Goal: Task Accomplishment & Management: Complete application form

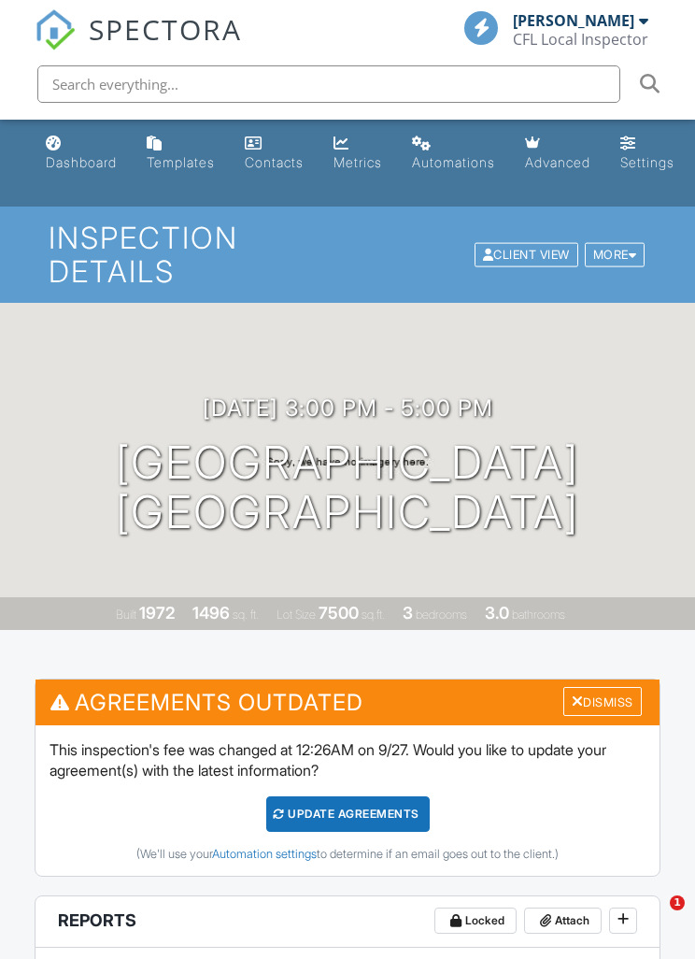
click at [108, 150] on link "Dashboard" at bounding box center [81, 153] width 86 height 53
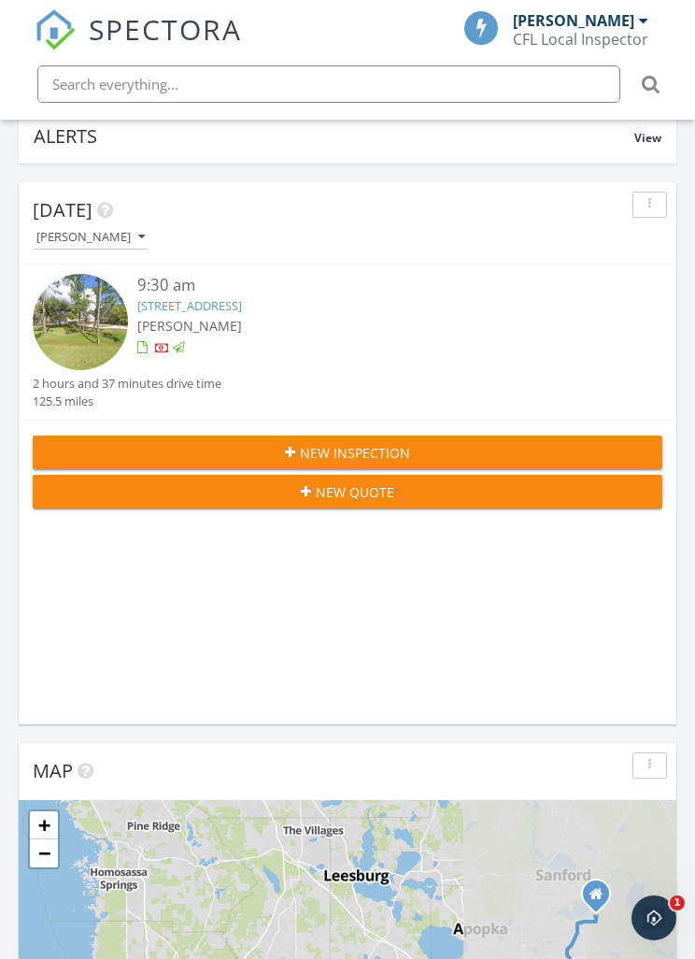
scroll to position [253, 0]
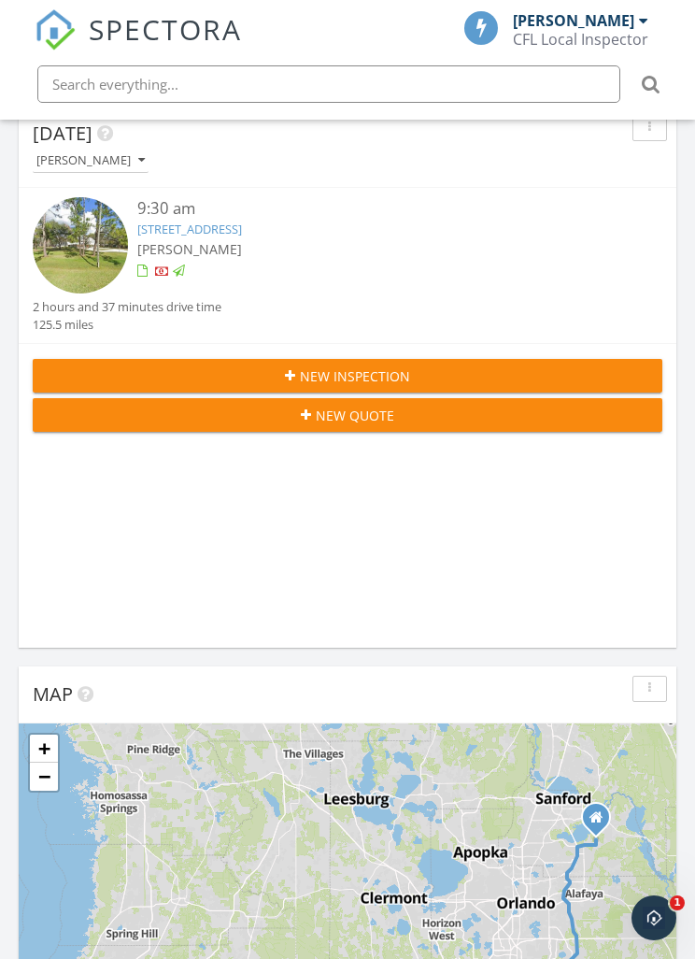
click at [656, 933] on div "Open Intercom Messenger" at bounding box center [654, 918] width 62 height 62
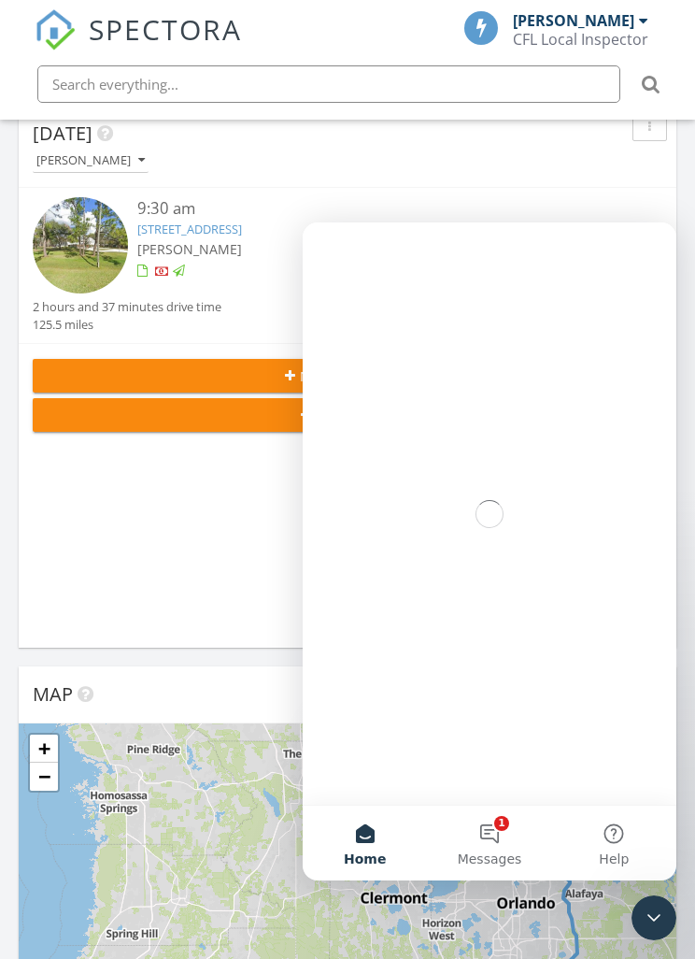
scroll to position [0, 0]
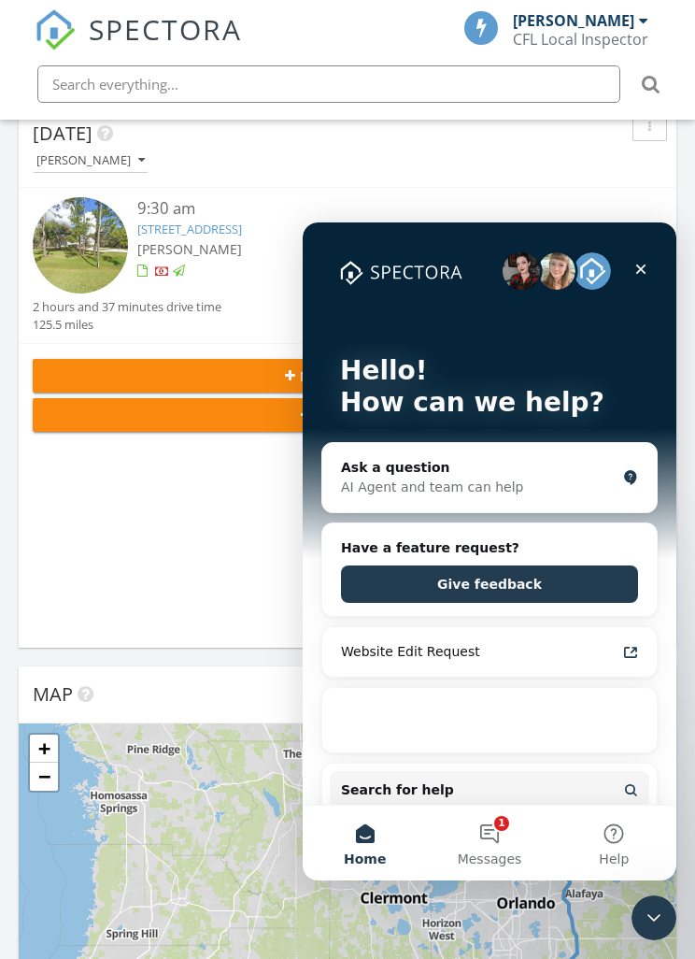
click at [502, 839] on button "1 Messages" at bounding box center [489, 842] width 124 height 75
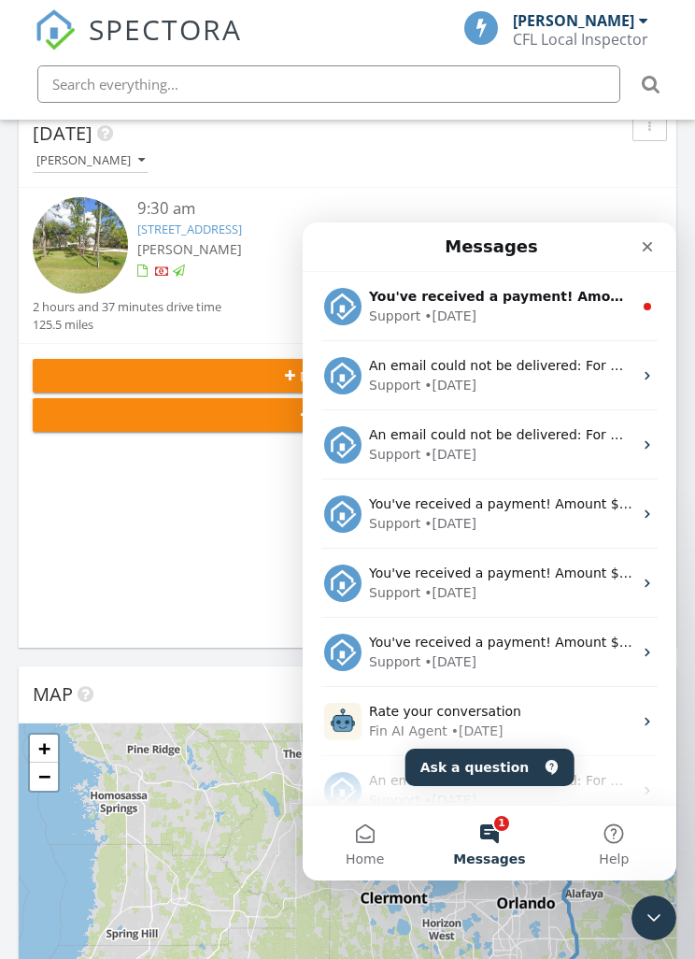
click at [566, 314] on div "Support • 1d ago" at bounding box center [501, 316] width 264 height 20
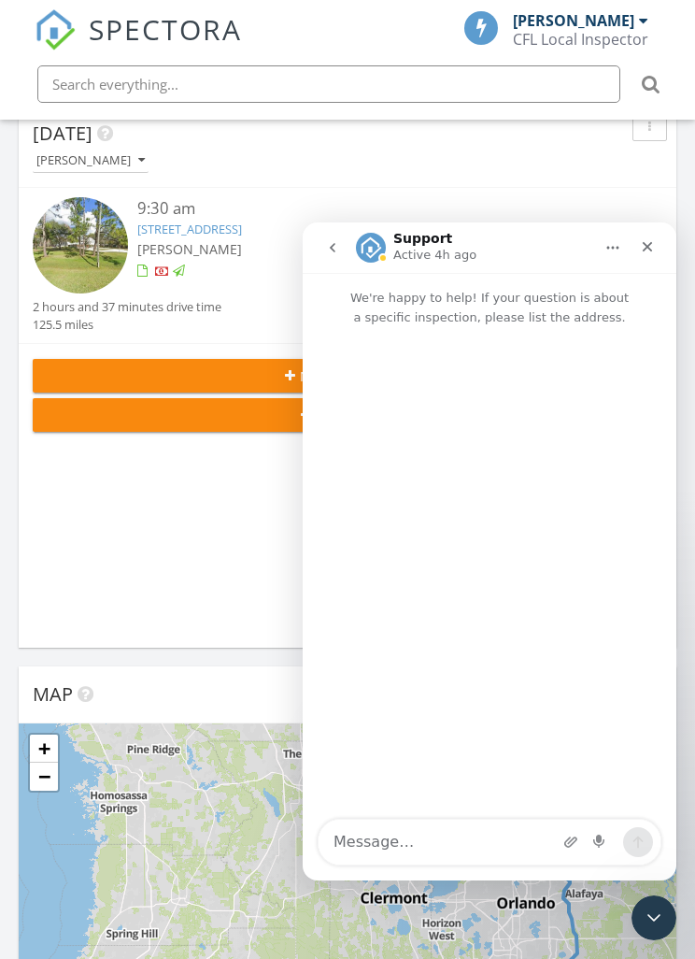
scroll to position [132, 0]
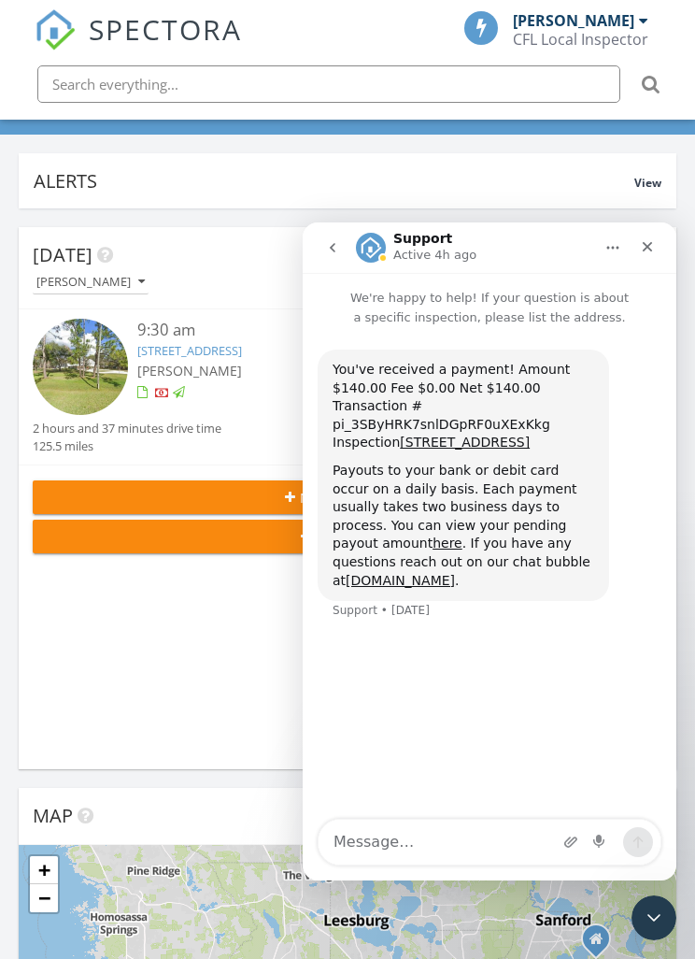
click at [659, 251] on div "Close" at bounding box center [648, 247] width 34 height 34
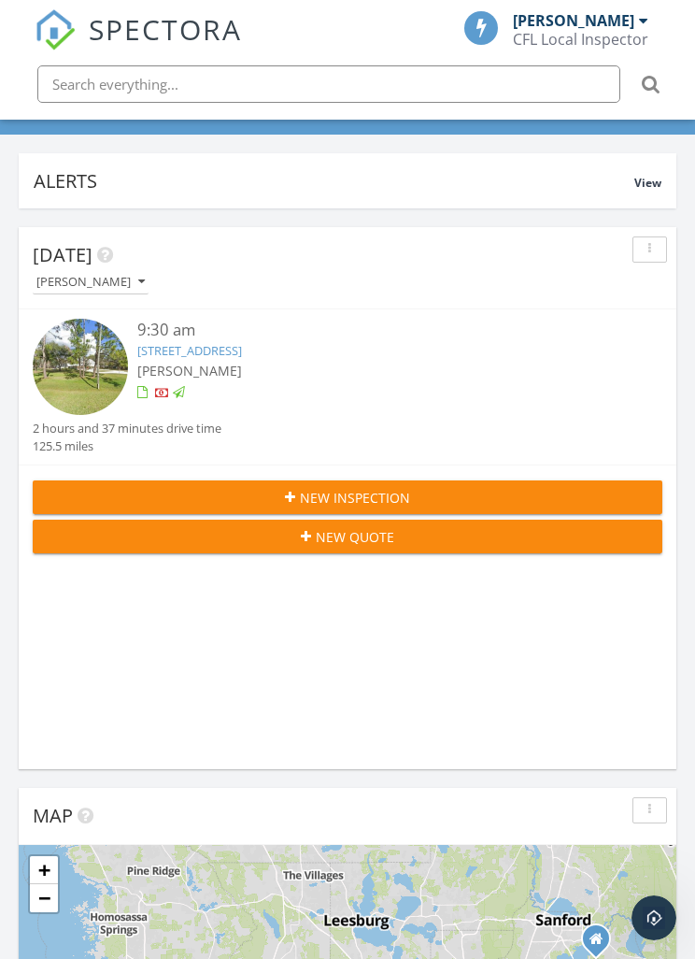
scroll to position [0, 0]
click at [582, 374] on div "[PERSON_NAME]" at bounding box center [373, 371] width 473 height 20
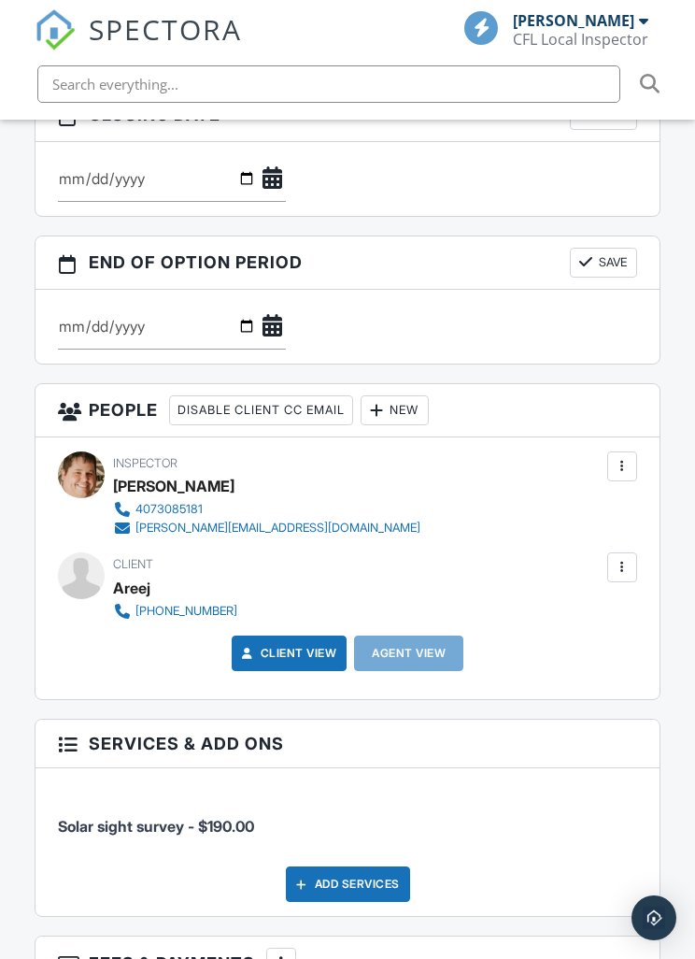
scroll to position [1981, 0]
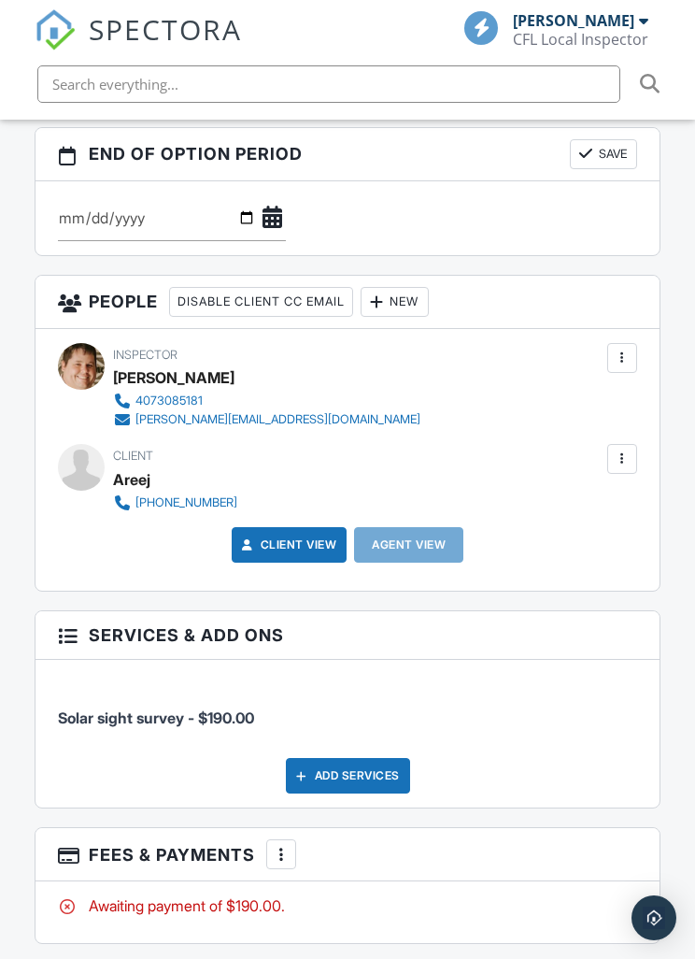
click at [617, 468] on div at bounding box center [622, 458] width 19 height 19
click at [490, 534] on li "Edit" at bounding box center [525, 515] width 201 height 47
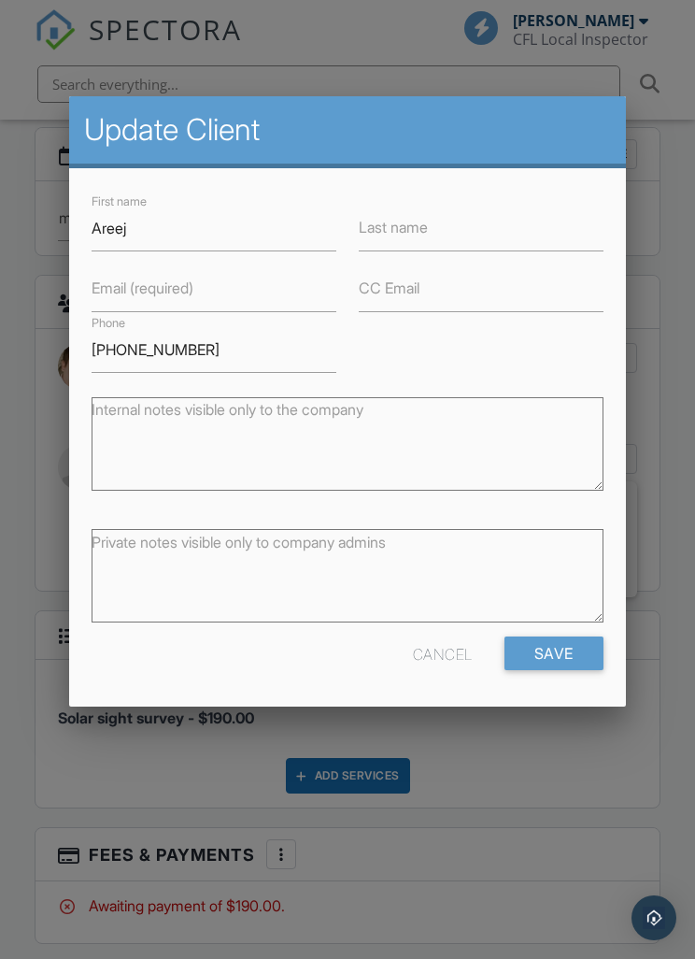
click at [398, 237] on label "Last name" at bounding box center [393, 227] width 69 height 21
click at [398, 240] on input "Last name" at bounding box center [481, 229] width 245 height 46
click at [507, 238] on input "Last name" at bounding box center [481, 229] width 245 height 46
type input "[PERSON_NAME]"
click at [121, 291] on label "Email (required)" at bounding box center [143, 288] width 102 height 21
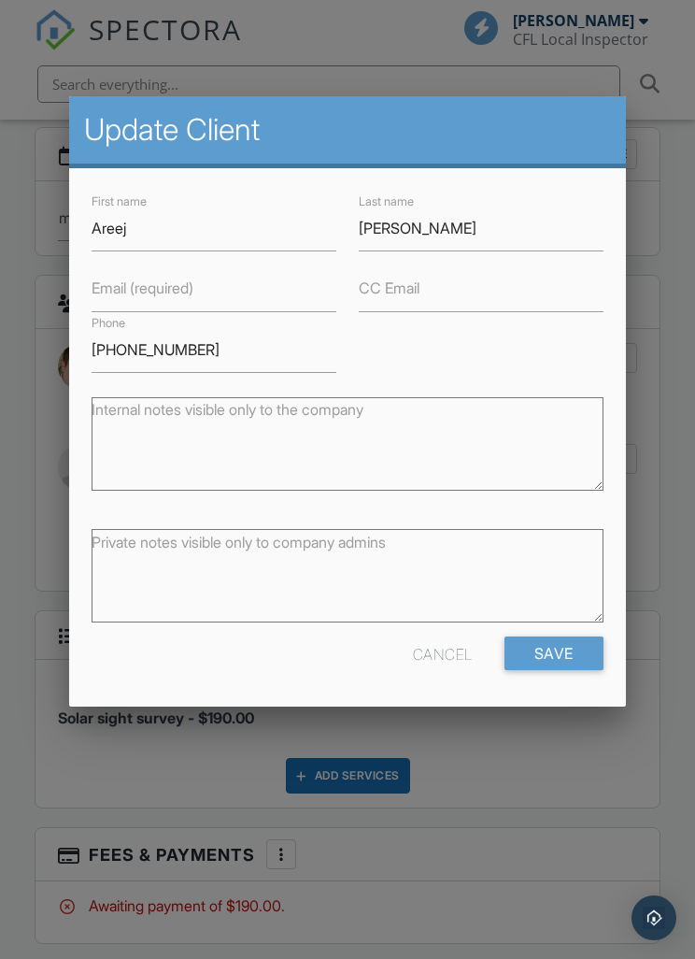
click at [121, 291] on input "Email (required)" at bounding box center [214, 289] width 245 height 46
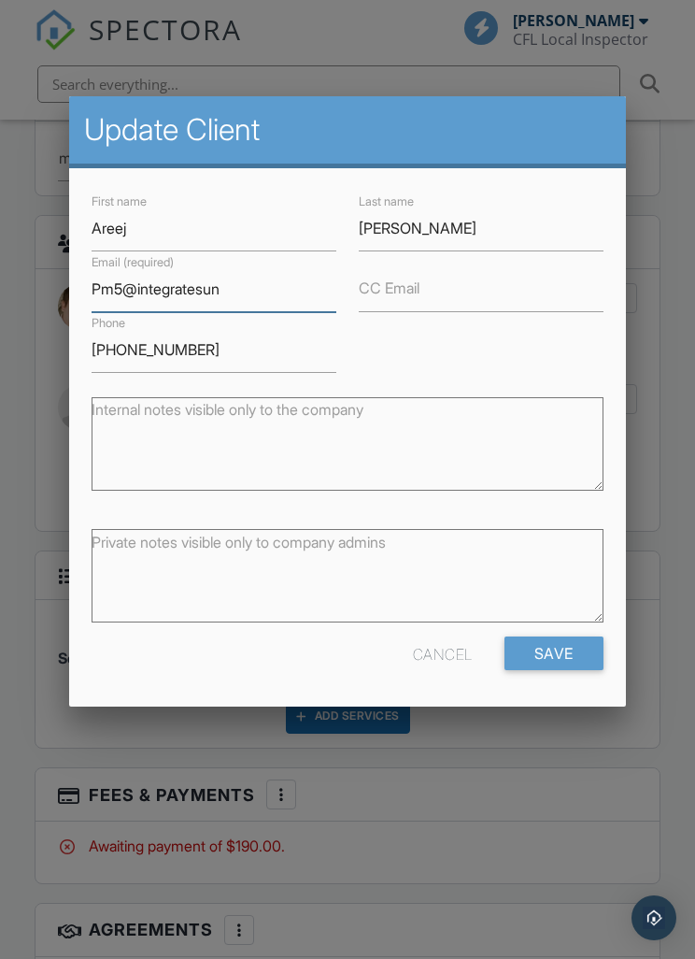
scroll to position [2071, 0]
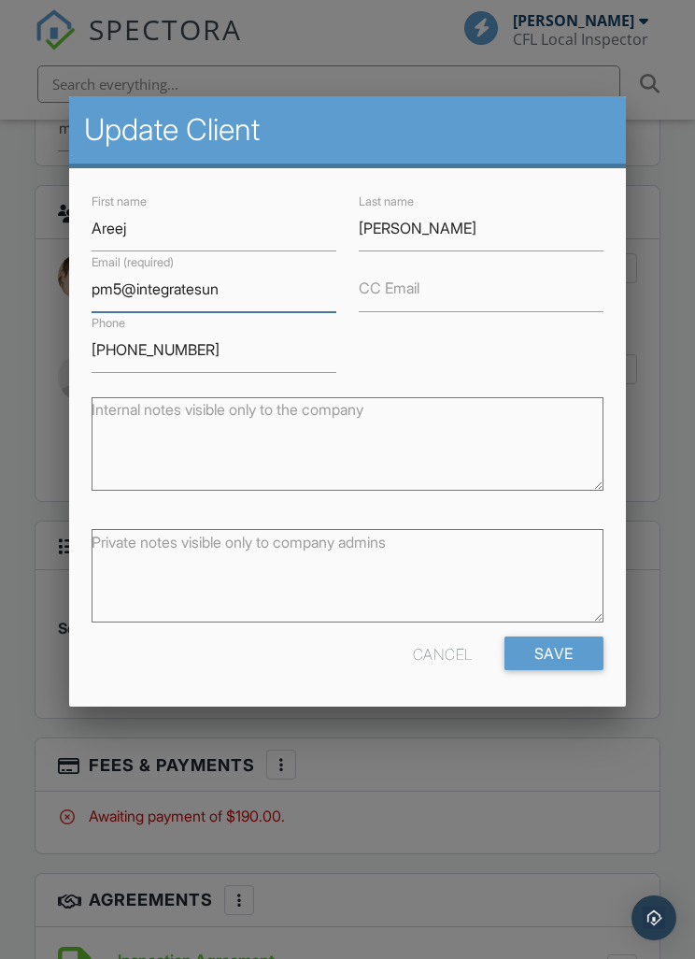
type input "pm5@integratesun"
click at [531, 310] on input "CC Email" at bounding box center [481, 289] width 245 height 46
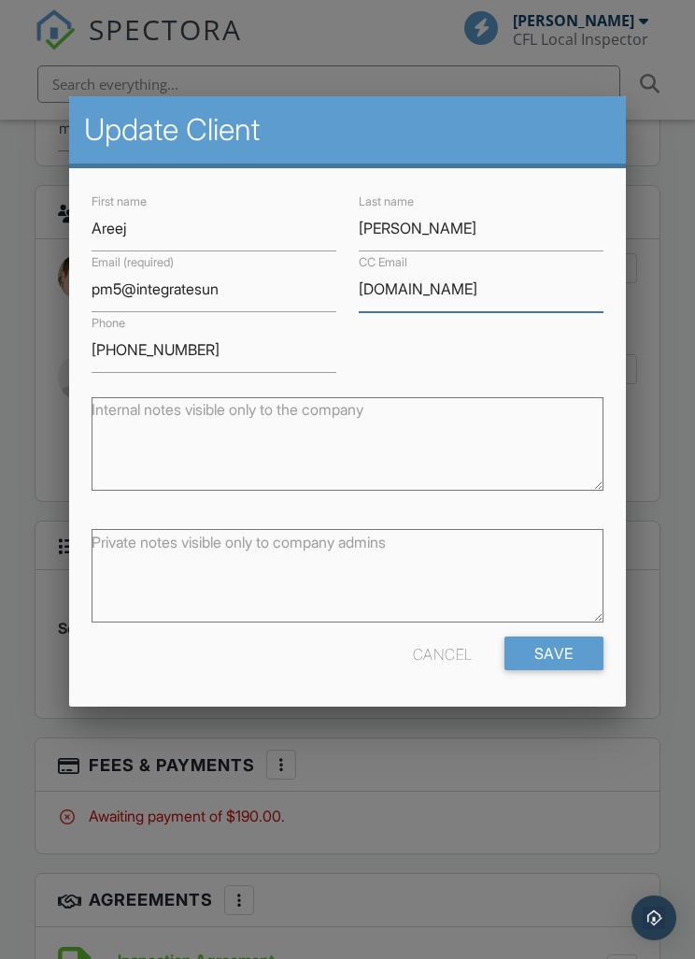
click at [382, 300] on input "pm5integratesun.com" at bounding box center [481, 289] width 245 height 46
type input "[EMAIL_ADDRESS][DOMAIN_NAME]"
click at [594, 656] on input "Save" at bounding box center [554, 653] width 99 height 34
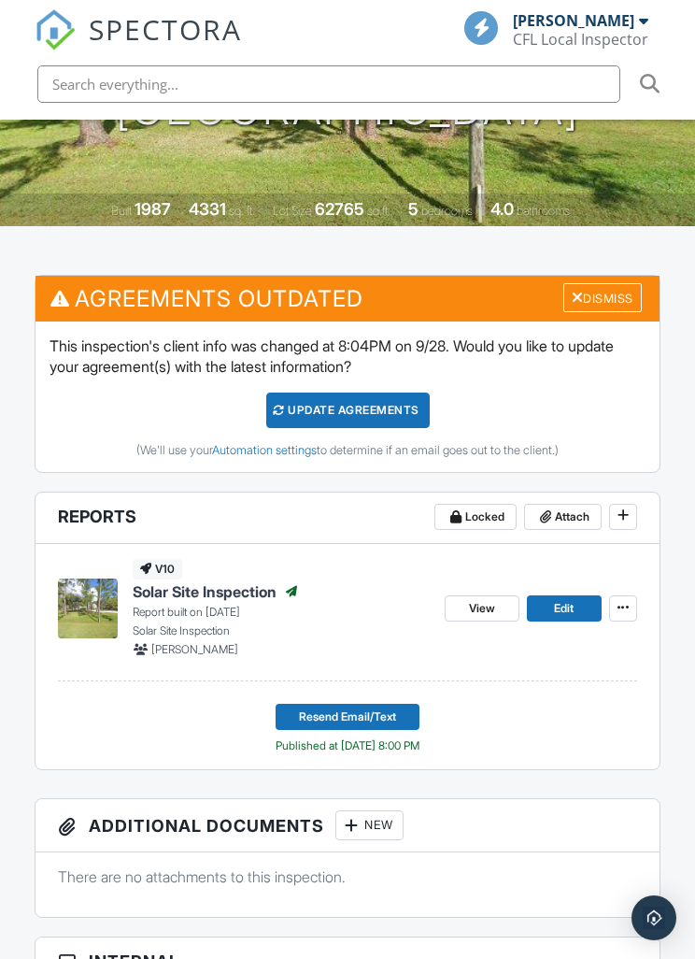
scroll to position [406, 0]
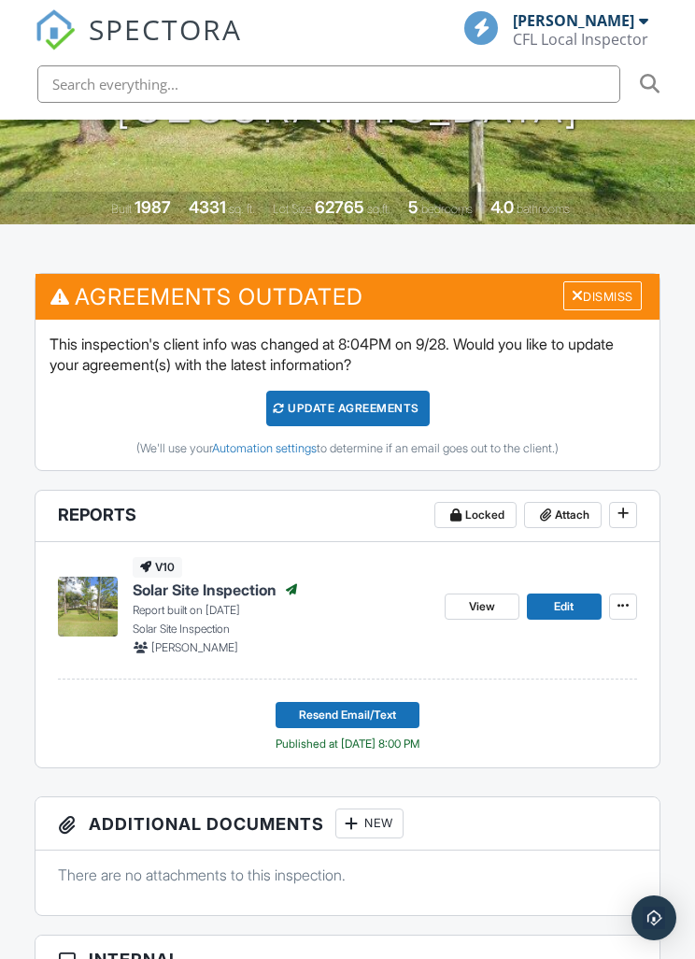
click at [621, 291] on div "Dismiss" at bounding box center [602, 295] width 78 height 29
click at [617, 287] on div "Dismiss" at bounding box center [602, 295] width 78 height 29
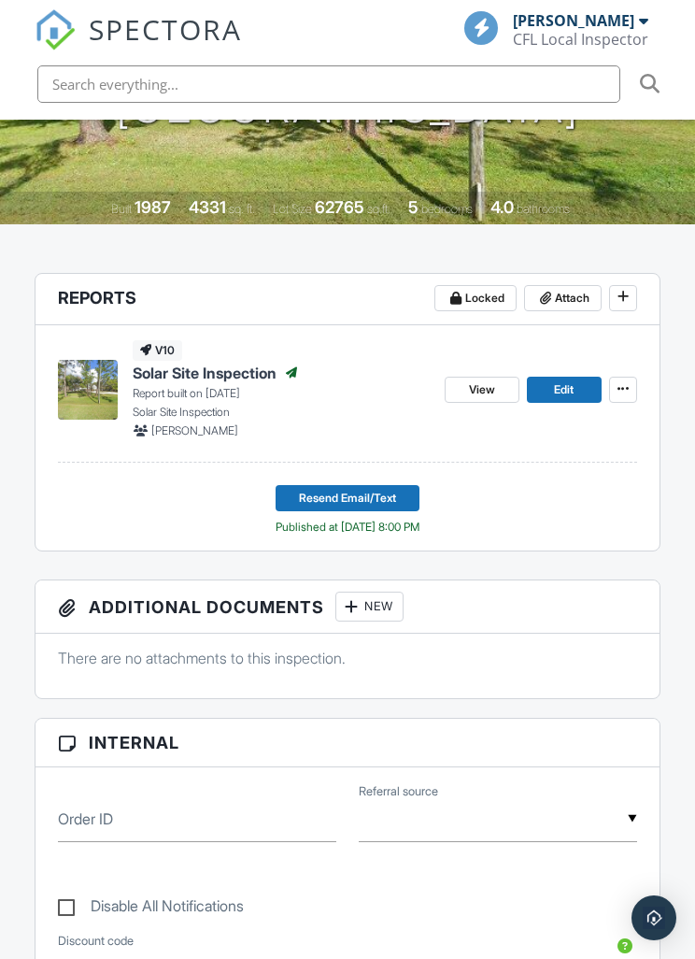
click at [400, 491] on button "Resend Email/Text" at bounding box center [348, 498] width 144 height 26
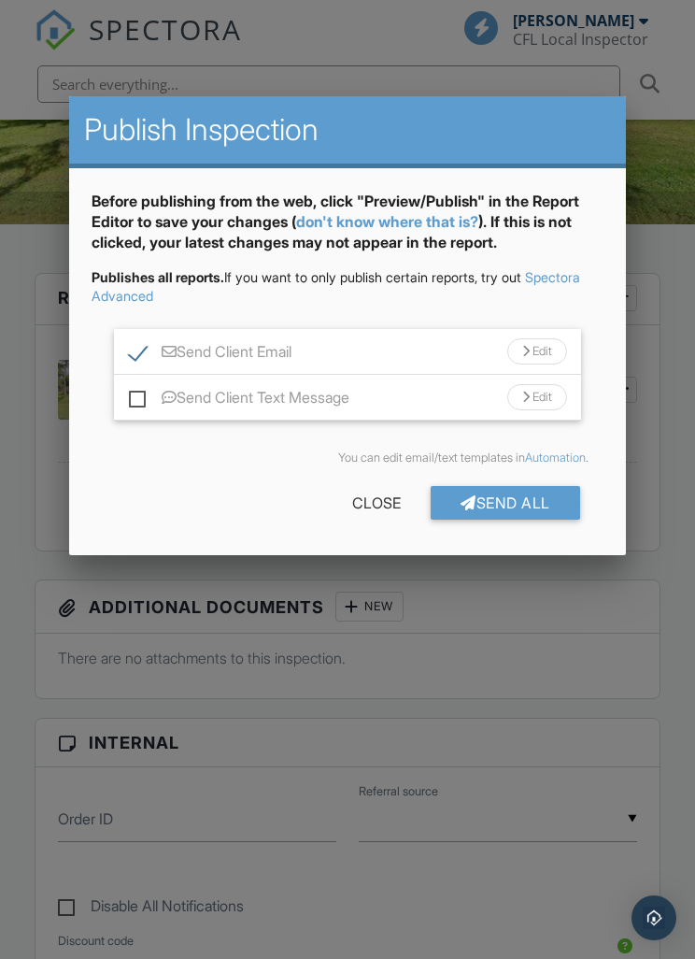
click at [139, 403] on label "Send Client Text Message" at bounding box center [239, 400] width 221 height 23
click at [139, 394] on input "Send Client Text Message" at bounding box center [135, 388] width 12 height 12
checkbox input "true"
click at [532, 499] on div "Send All" at bounding box center [506, 503] width 150 height 34
